Goal: Task Accomplishment & Management: Complete application form

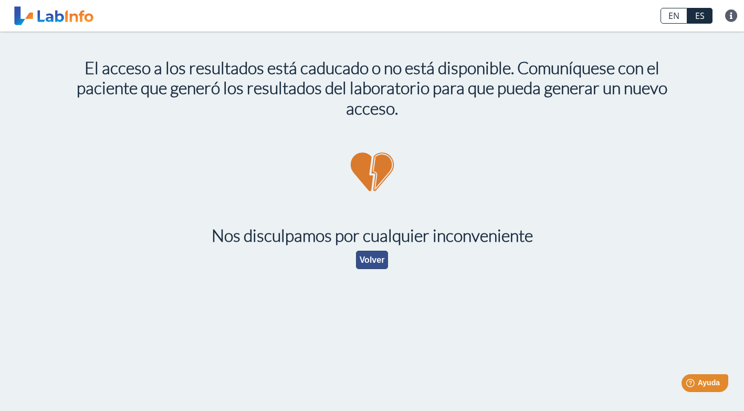
click at [379, 262] on button "Volver" at bounding box center [372, 260] width 33 height 18
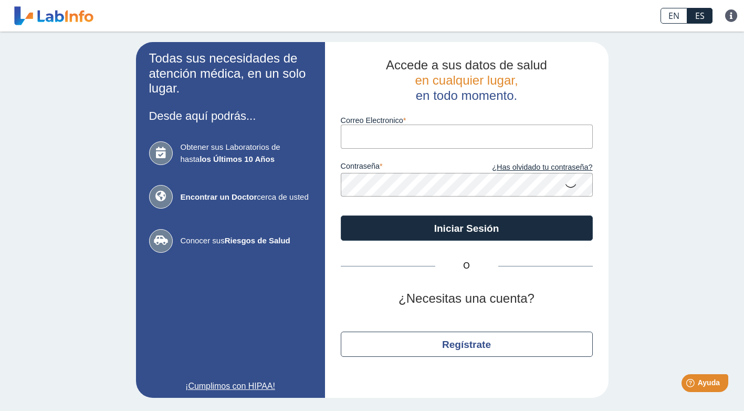
click at [360, 140] on input "Correo Electronico" at bounding box center [467, 136] width 252 height 24
click at [361, 147] on input "Correo Electronico" at bounding box center [467, 136] width 252 height 24
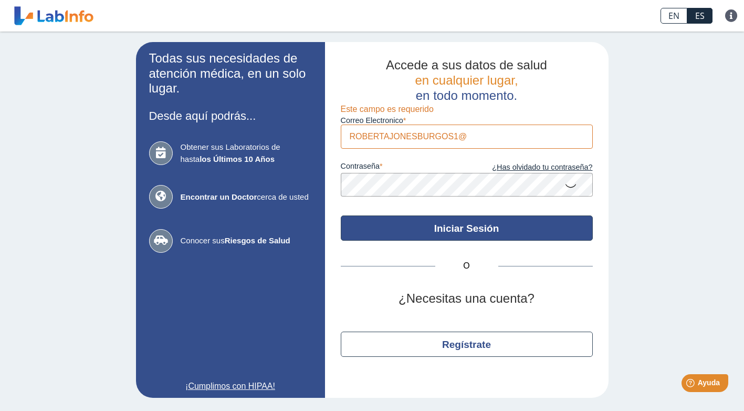
click at [419, 238] on button "Iniciar Sesión" at bounding box center [467, 227] width 252 height 25
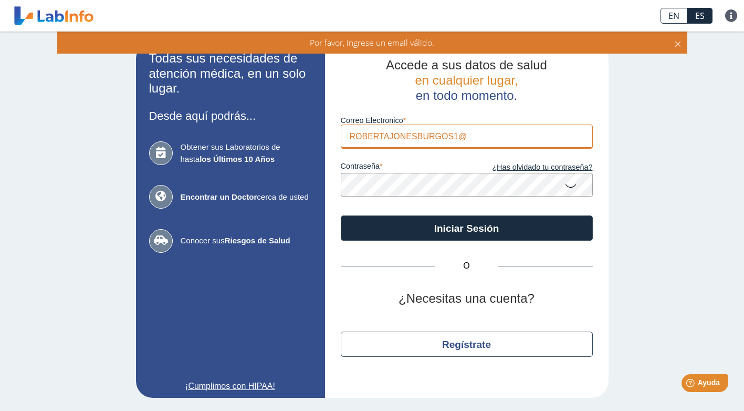
click at [473, 137] on input "ROBERTAJONESBURGOS1@" at bounding box center [467, 136] width 252 height 24
type input "[EMAIL_ADDRESS][DOMAIN_NAME]"
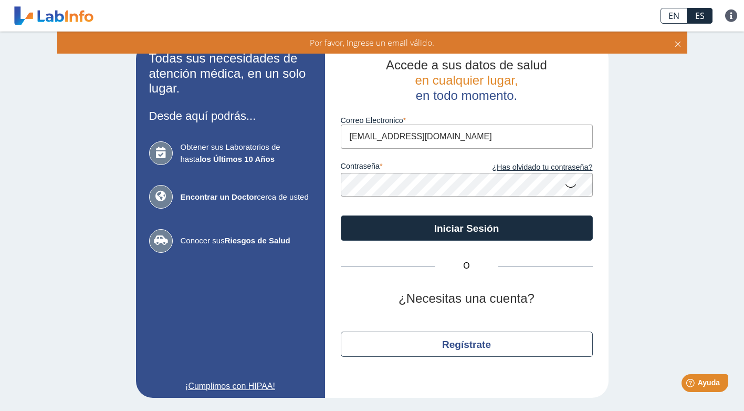
click at [573, 191] on icon at bounding box center [571, 185] width 13 height 20
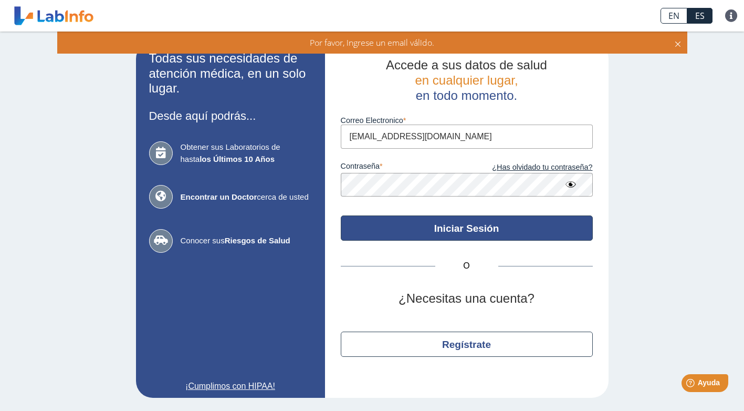
click at [472, 224] on button "Iniciar Sesión" at bounding box center [467, 227] width 252 height 25
